Goal: Navigation & Orientation: Understand site structure

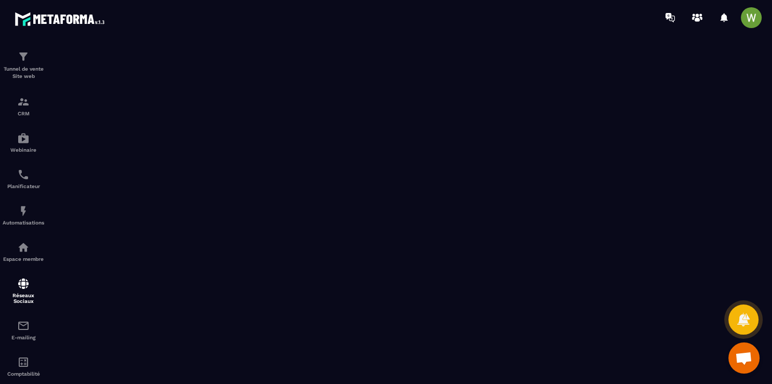
click at [76, 11] on img at bounding box center [62, 18] width 94 height 19
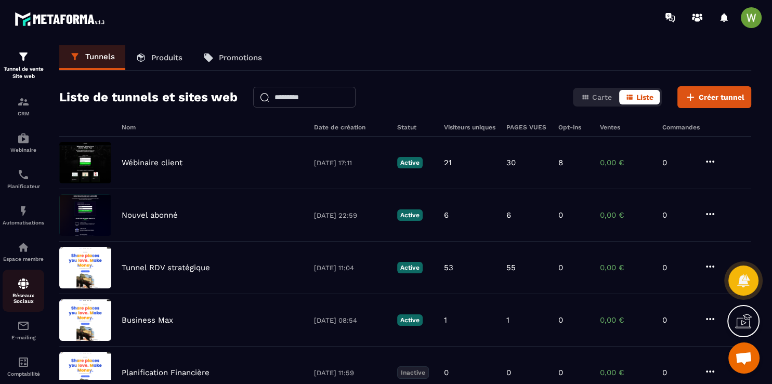
click at [21, 304] on p "Réseaux Sociaux" at bounding box center [24, 298] width 42 height 11
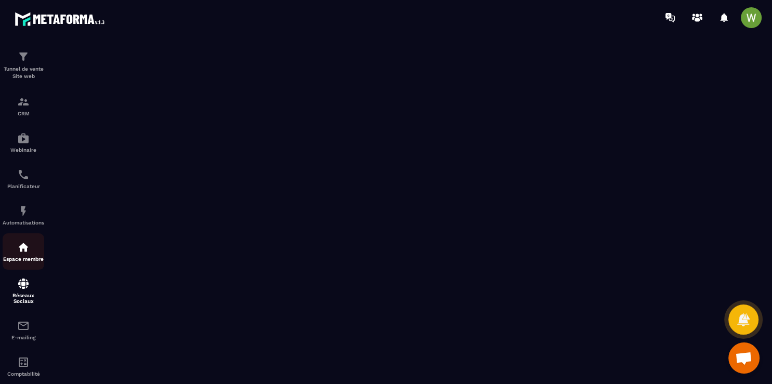
click at [28, 262] on p "Espace membre" at bounding box center [24, 259] width 42 height 6
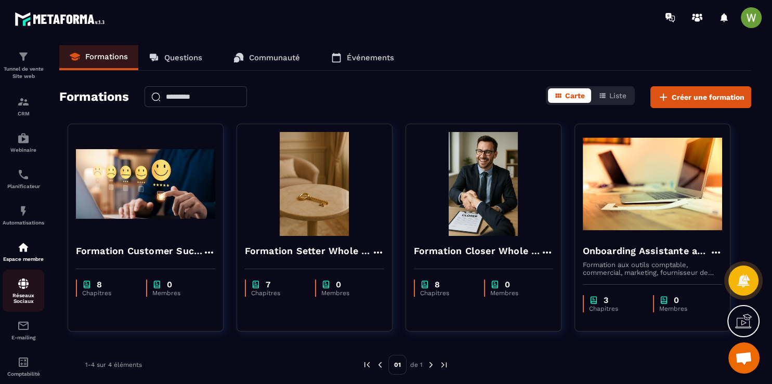
click at [29, 301] on p "Réseaux Sociaux" at bounding box center [24, 298] width 42 height 11
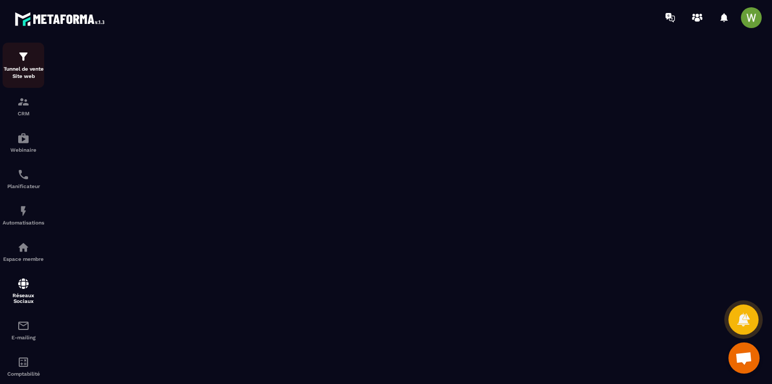
click at [27, 72] on p "Tunnel de vente Site web" at bounding box center [24, 72] width 42 height 15
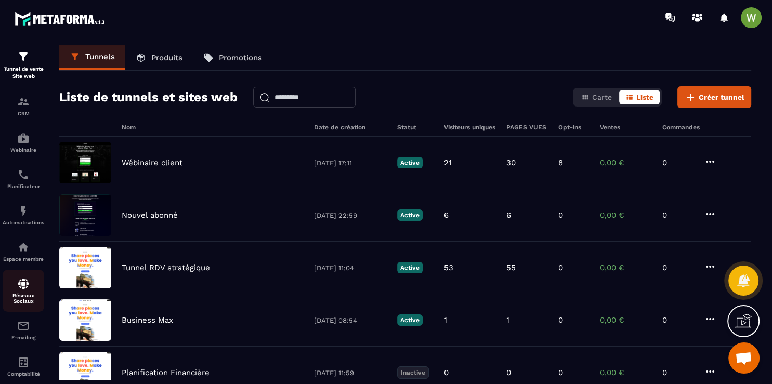
click at [24, 282] on img at bounding box center [23, 284] width 12 height 12
